Goal: Information Seeking & Learning: Understand process/instructions

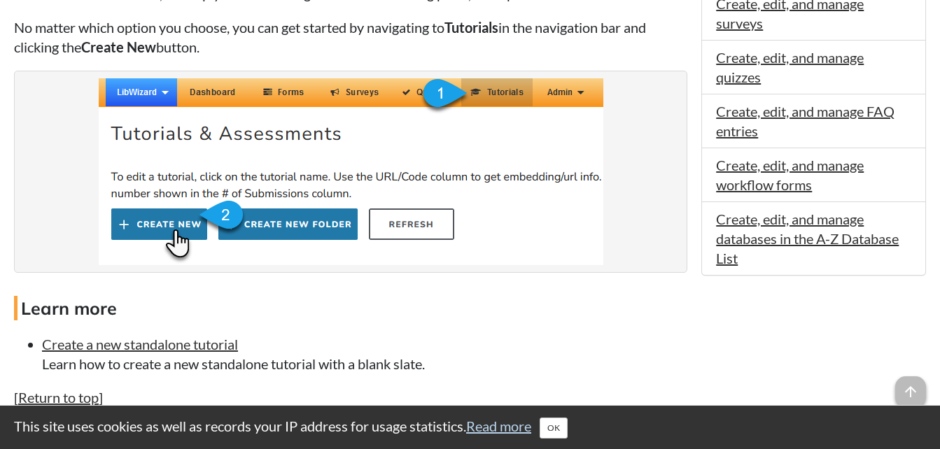
scroll to position [900, 0]
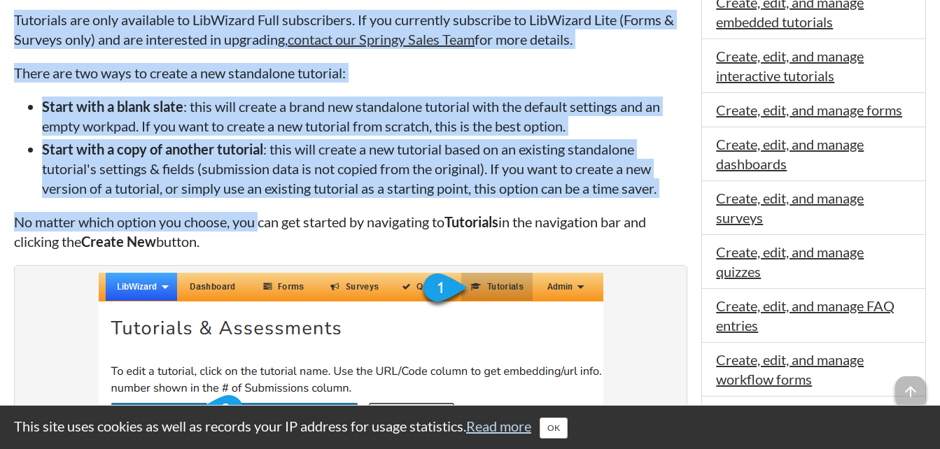
drag, startPoint x: 13, startPoint y: 139, endPoint x: 260, endPoint y: 212, distance: 257.8
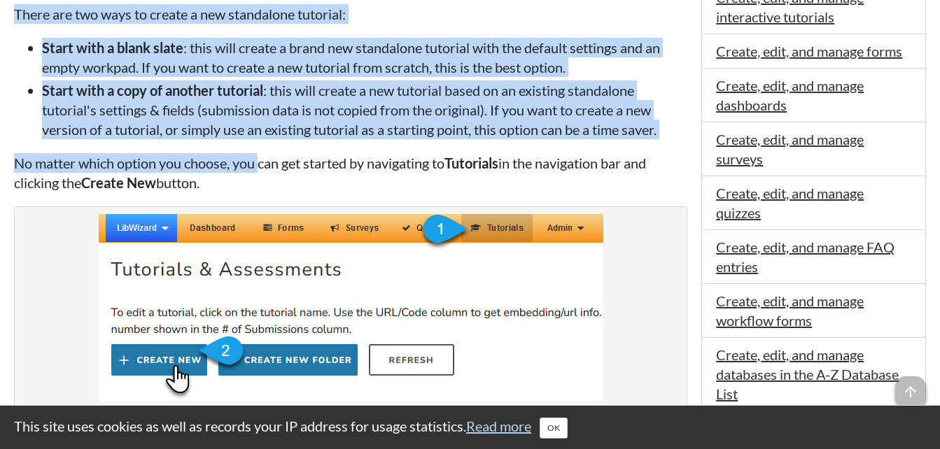
scroll to position [959, 0]
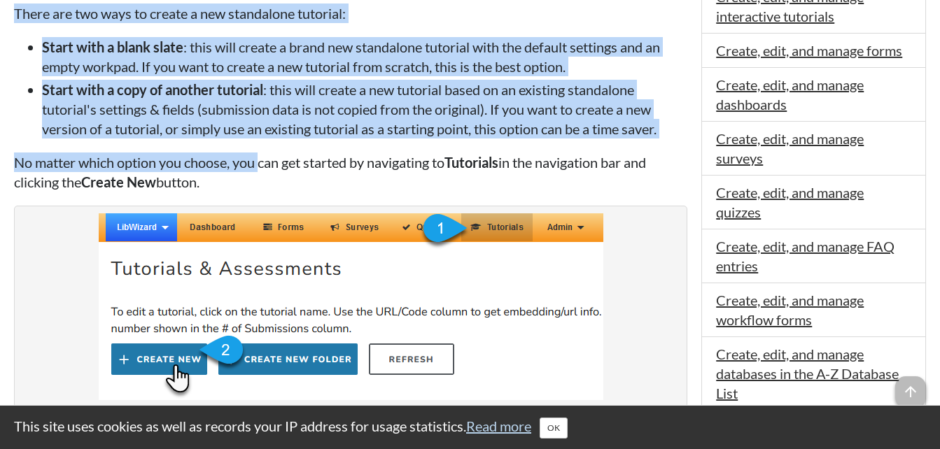
drag, startPoint x: 260, startPoint y: 212, endPoint x: 545, endPoint y: 114, distance: 301.3
drag, startPoint x: 545, startPoint y: 114, endPoint x: 587, endPoint y: 61, distance: 67.4
click at [587, 61] on li "Start with a blank slate : this will create a brand new standalone tutorial wit…" at bounding box center [364, 56] width 645 height 39
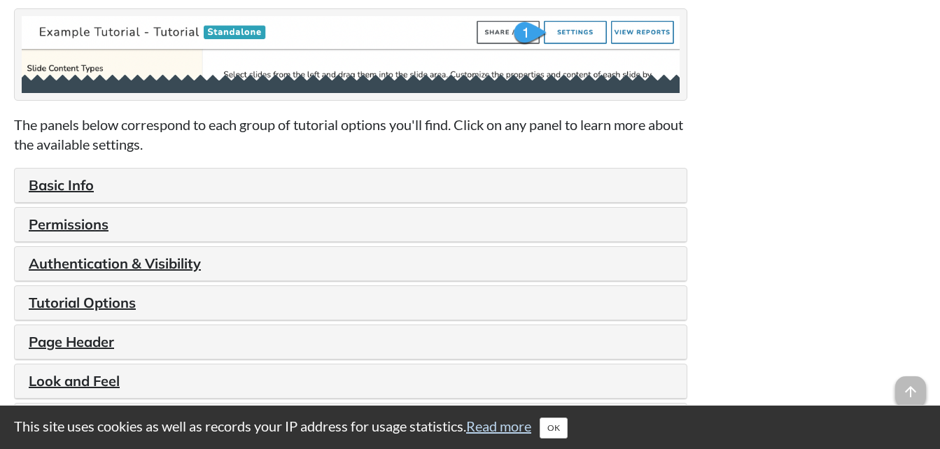
scroll to position [1657, 0]
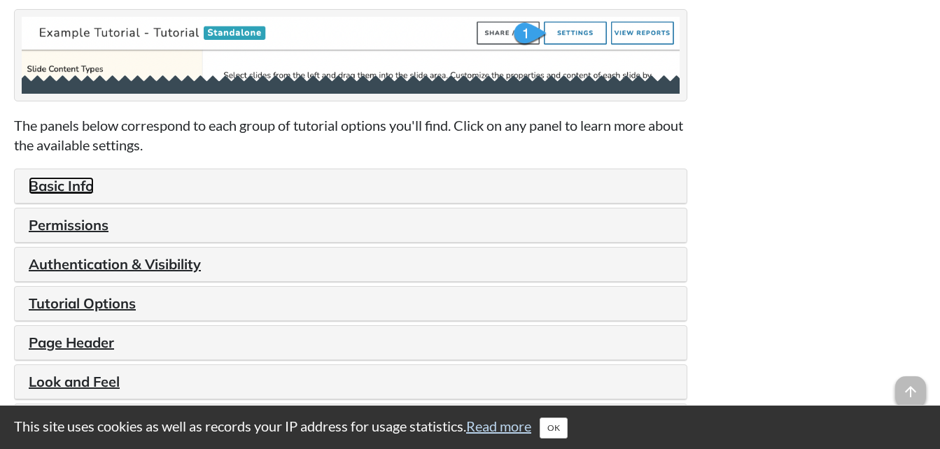
click at [53, 187] on link "Basic Info" at bounding box center [61, 186] width 65 height 18
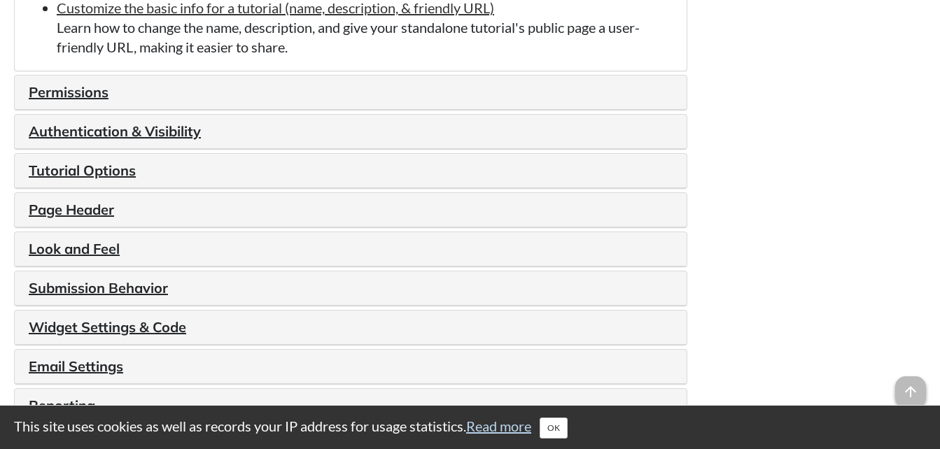
scroll to position [2010, 0]
click at [91, 88] on link "Permissions" at bounding box center [69, 92] width 80 height 18
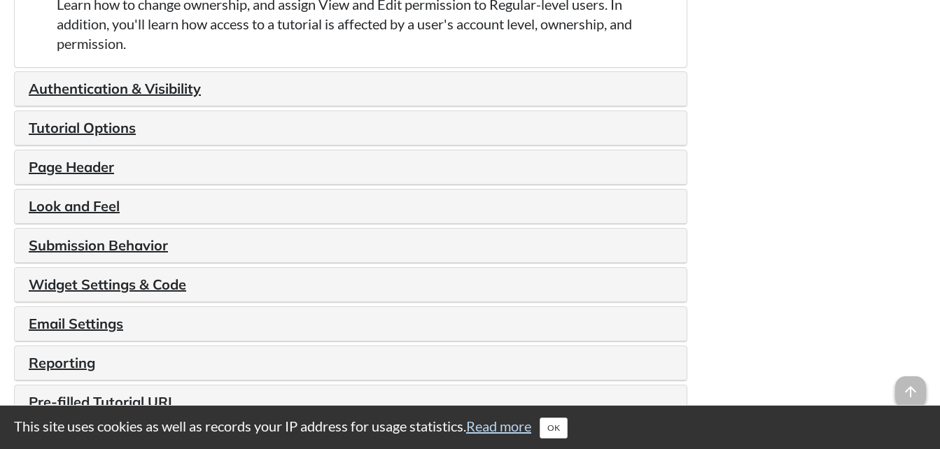
scroll to position [2073, 0]
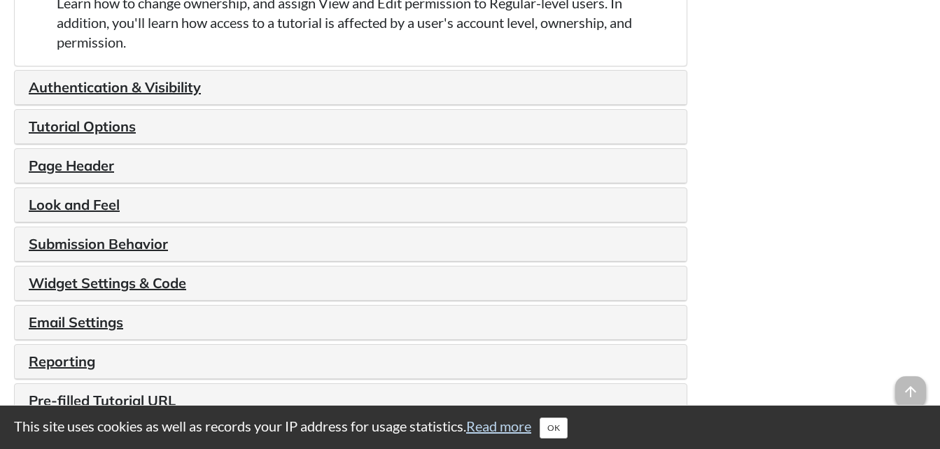
drag, startPoint x: 244, startPoint y: 167, endPoint x: 835, endPoint y: 207, distance: 592.2
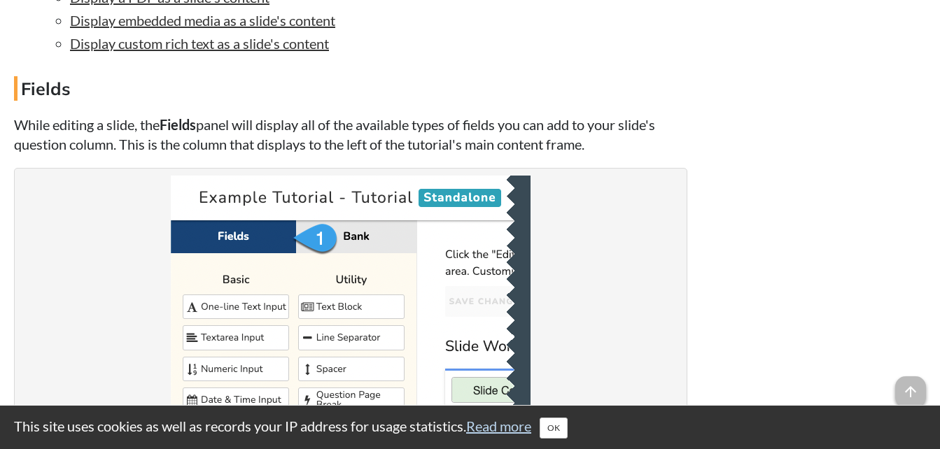
scroll to position [3553, 0]
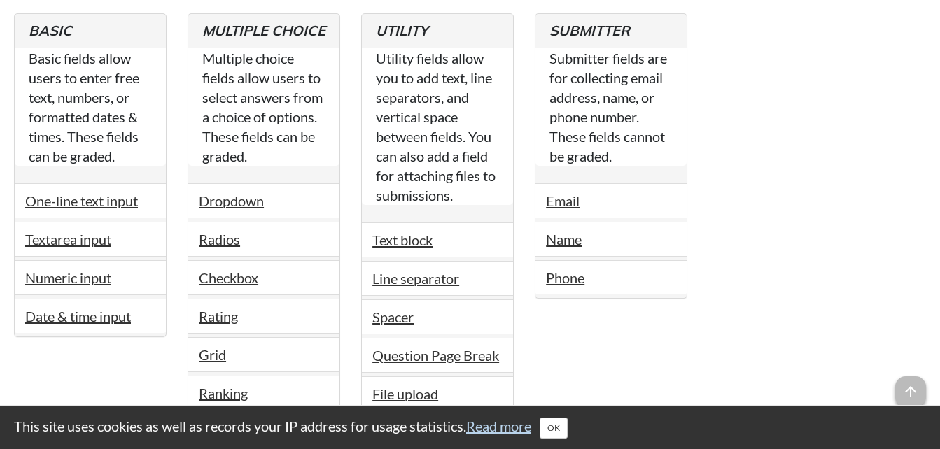
scroll to position [4461, 0]
click at [109, 203] on link "One-line text input" at bounding box center [81, 200] width 113 height 17
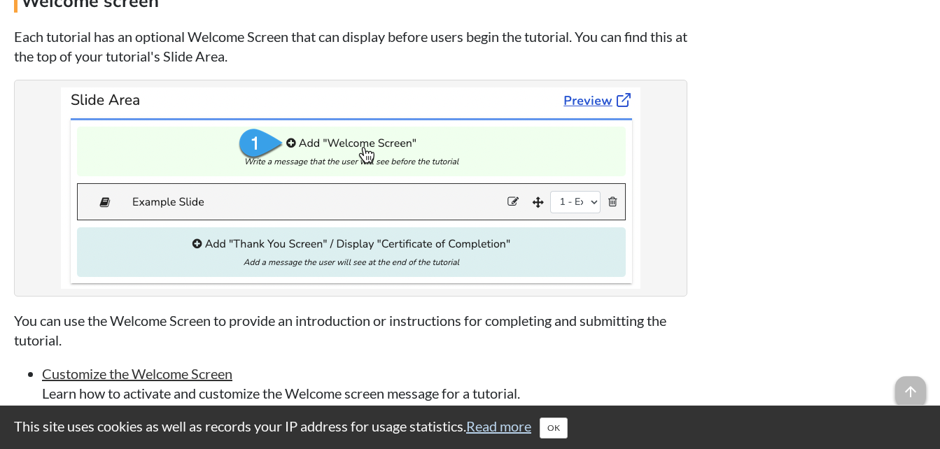
scroll to position [5484, 0]
click at [467, 245] on img at bounding box center [351, 188] width 580 height 202
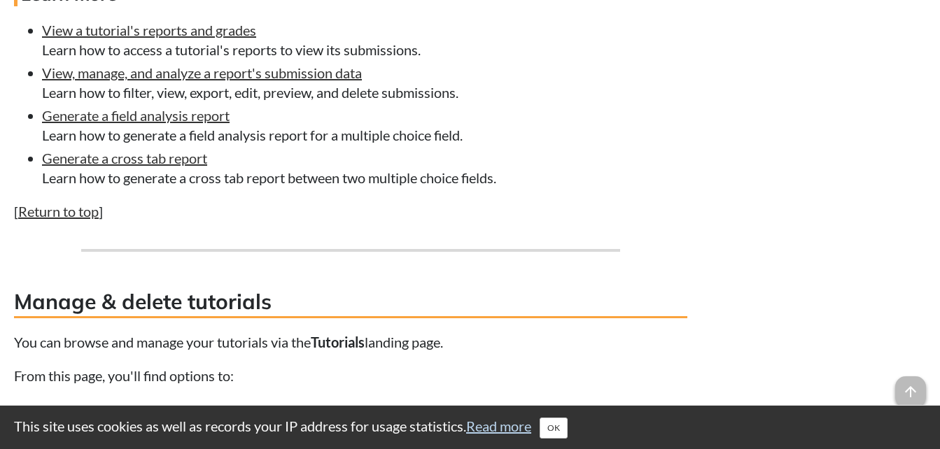
scroll to position [7690, 0]
